Goal: Information Seeking & Learning: Learn about a topic

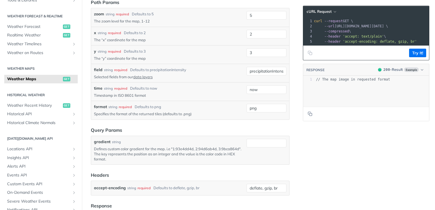
scroll to position [626, 0]
click at [143, 75] on link "data layers" at bounding box center [142, 76] width 19 height 5
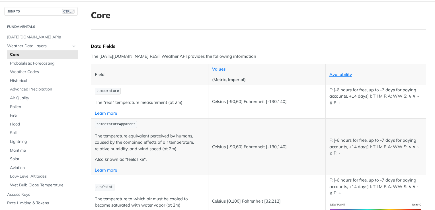
scroll to position [10, 0]
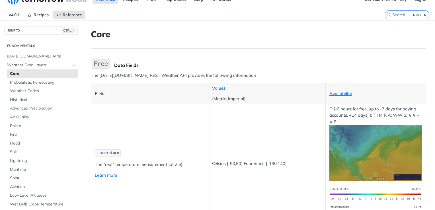
click at [113, 175] on link "Learn more" at bounding box center [106, 175] width 22 height 5
click at [18, 124] on span "Pollen" at bounding box center [43, 126] width 66 height 6
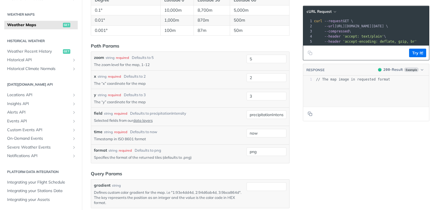
scroll to position [598, 0]
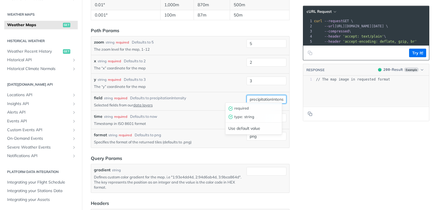
click at [262, 97] on input "precipitationIntensity" at bounding box center [267, 99] width 40 height 9
click at [120, 98] on div "required" at bounding box center [120, 98] width 13 height 5
click at [183, 98] on div "Defaults to precipitationIntensity" at bounding box center [158, 98] width 56 height 6
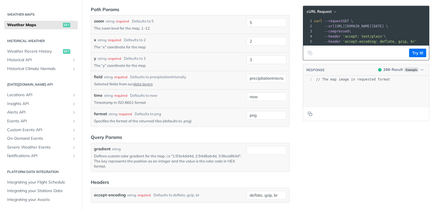
scroll to position [542, 0]
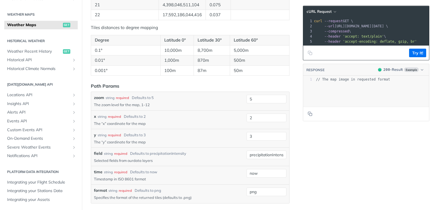
click at [144, 158] on link "data layers" at bounding box center [142, 160] width 19 height 5
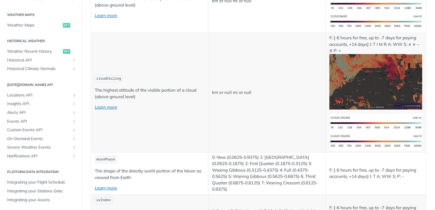
scroll to position [2022, 0]
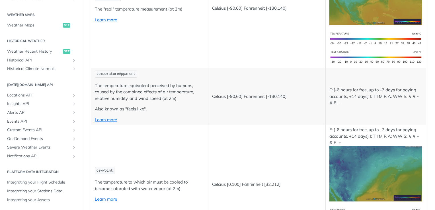
scroll to position [171, 0]
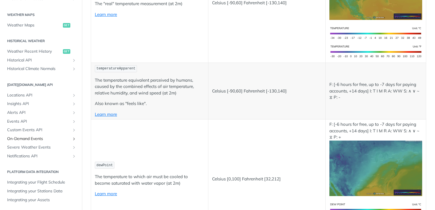
click at [72, 139] on icon "Show subpages for On-Demand Events" at bounding box center [74, 139] width 5 height 5
click at [72, 138] on icon "Hide subpages for On-Demand Events" at bounding box center [74, 139] width 5 height 5
click at [72, 122] on icon "Show subpages for Events API" at bounding box center [74, 121] width 5 height 5
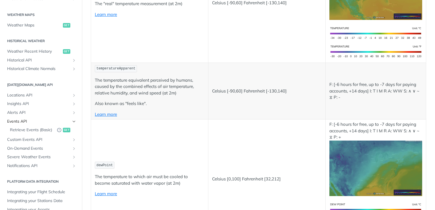
click at [72, 122] on icon "Hide subpages for Events API" at bounding box center [74, 121] width 5 height 5
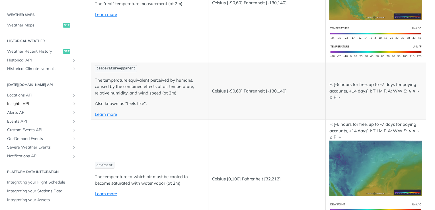
click at [72, 104] on icon "Show subpages for Insights API" at bounding box center [74, 104] width 5 height 5
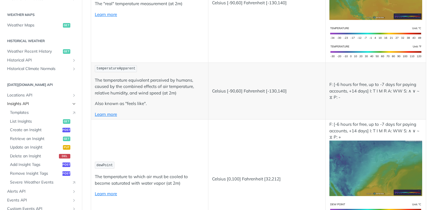
click at [72, 104] on icon "Hide subpages for Insights API" at bounding box center [74, 104] width 5 height 5
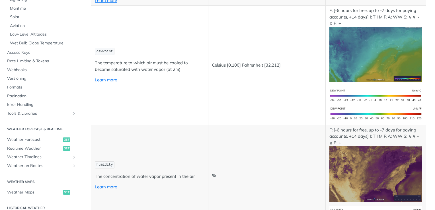
scroll to position [137, 0]
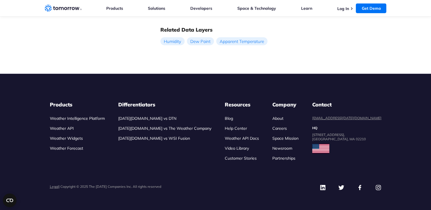
scroll to position [374, 0]
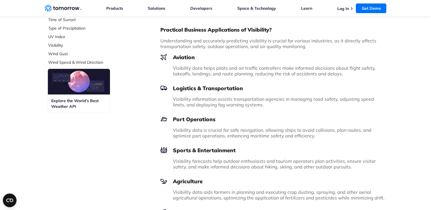
scroll to position [285, 0]
